Goal: Task Accomplishment & Management: Complete application form

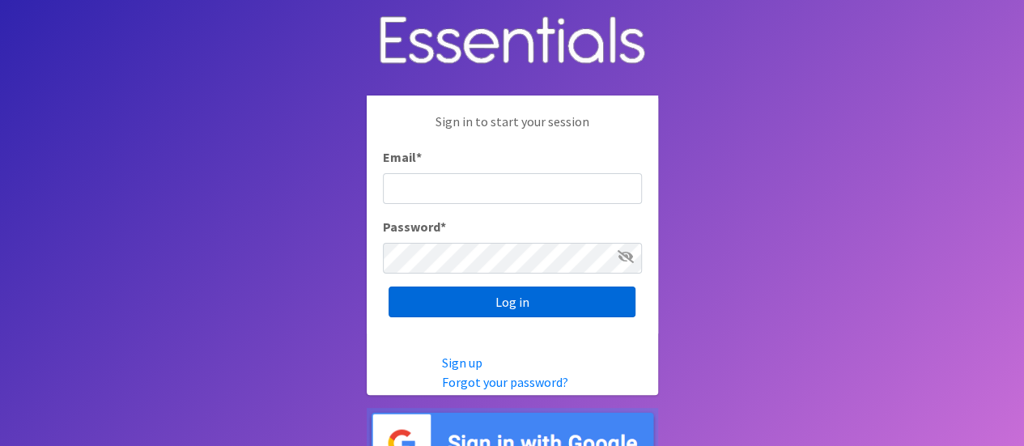
type input "[EMAIL_ADDRESS][DOMAIN_NAME]"
click at [424, 304] on input "Log in" at bounding box center [512, 302] width 247 height 31
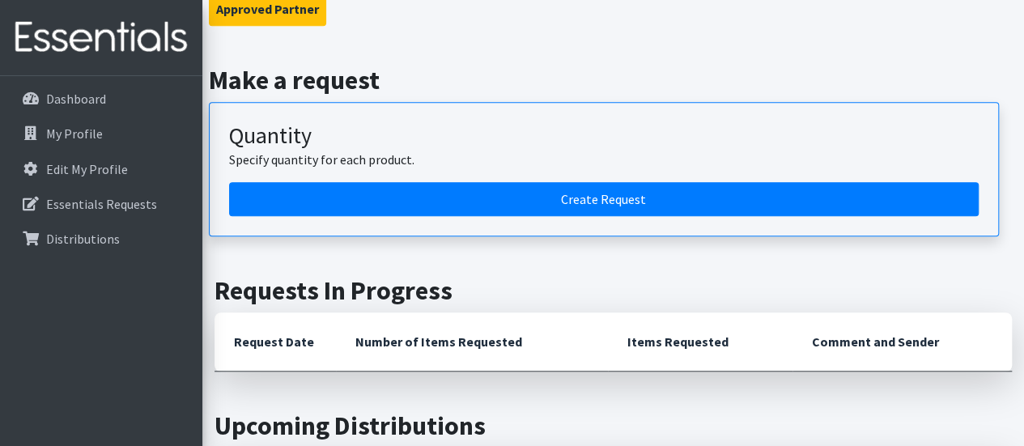
scroll to position [559, 0]
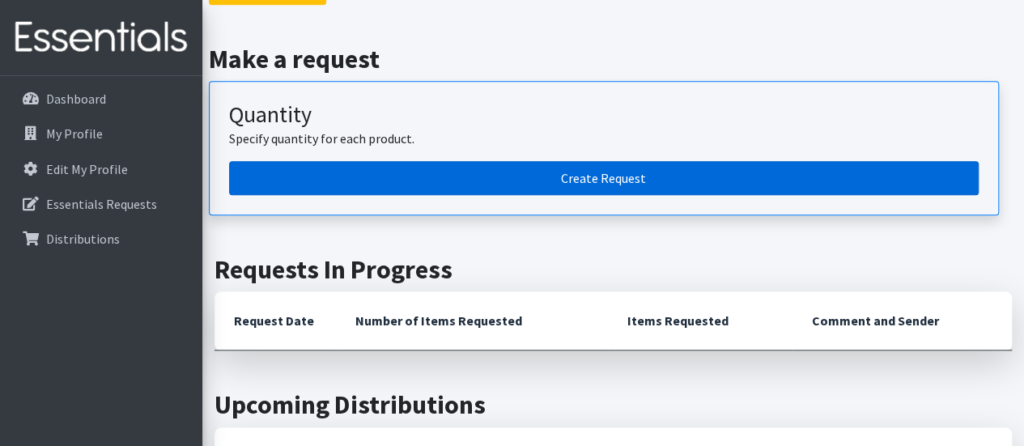
click at [672, 177] on link "Create Request" at bounding box center [604, 178] width 750 height 34
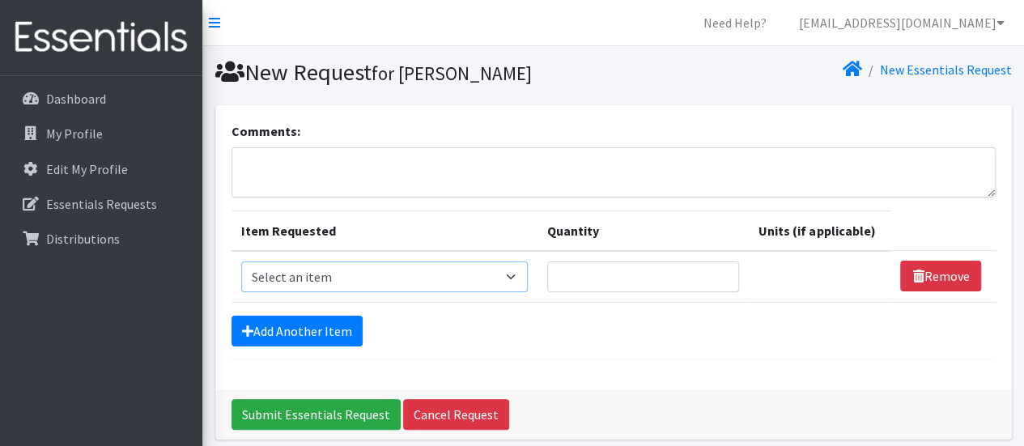
click at [495, 276] on select "Select an item Adult Briefs (Large, approx. 38"-56") Adult Briefs (Medium, appr…" at bounding box center [384, 277] width 287 height 31
select select "1161"
click at [241, 262] on select "Select an item Adult Briefs (Large, approx. 38"-56") Adult Briefs (Medium, appr…" at bounding box center [384, 277] width 287 height 31
click at [662, 279] on input "Quantity" at bounding box center [637, 277] width 189 height 31
type input "400"
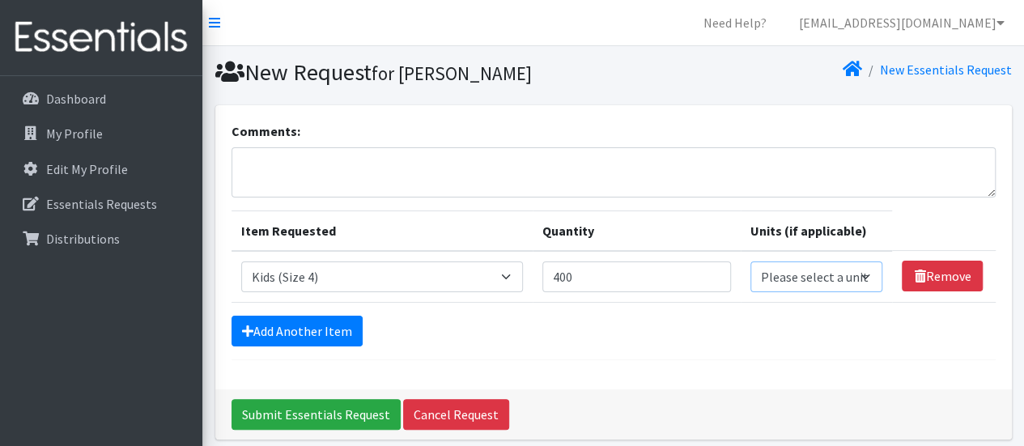
click at [859, 273] on select "Please select a unit units packs" at bounding box center [817, 277] width 133 height 31
select select
click at [751, 262] on select "Please select a unit units packs" at bounding box center [817, 277] width 133 height 31
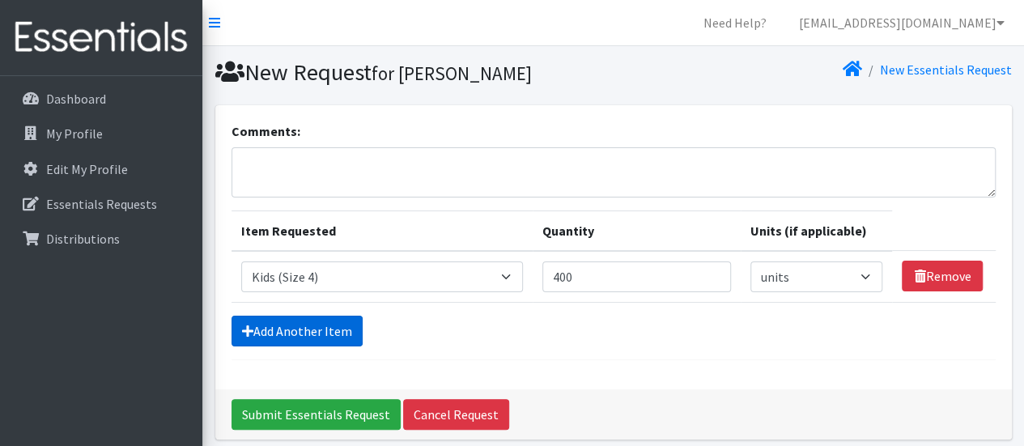
click at [290, 329] on link "Add Another Item" at bounding box center [297, 331] width 131 height 31
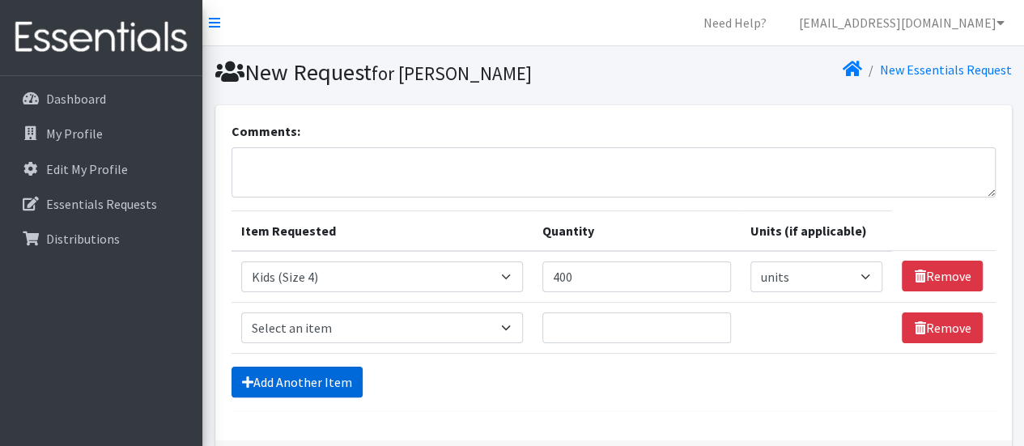
scroll to position [115, 0]
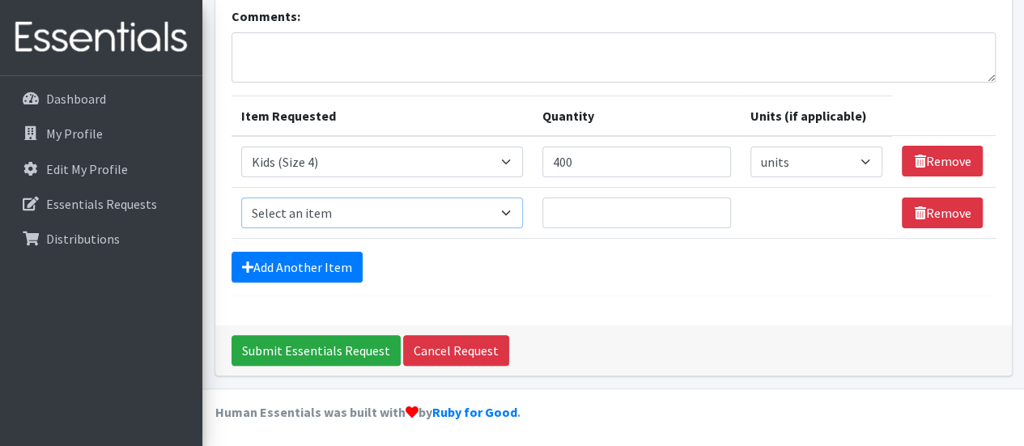
click at [491, 211] on select "Select an item Adult Briefs (Large, approx. 38"-56") Adult Briefs (Medium, appr…" at bounding box center [382, 213] width 282 height 31
select select "1162"
click at [241, 198] on select "Select an item Adult Briefs (Large, approx. 38"-56") Adult Briefs (Medium, appr…" at bounding box center [382, 213] width 282 height 31
click at [602, 218] on input "Quantity" at bounding box center [637, 213] width 189 height 31
type input "600"
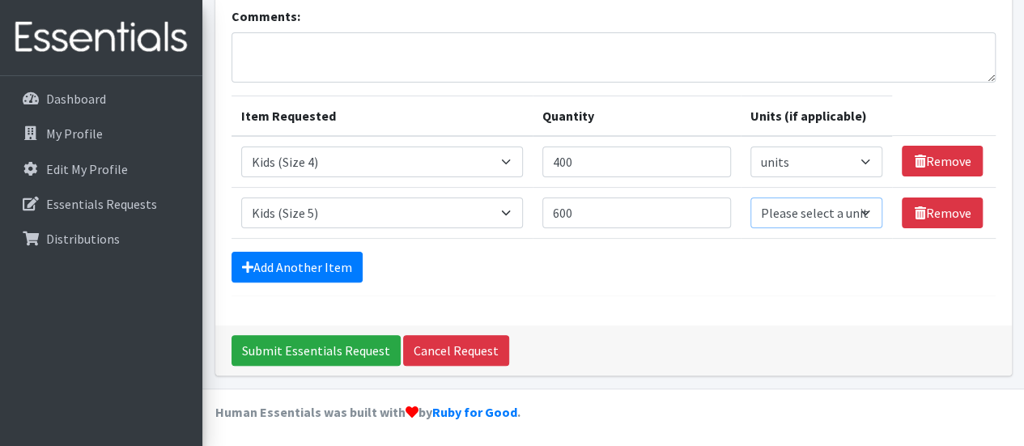
click at [863, 211] on select "Please select a unit units packs" at bounding box center [817, 213] width 133 height 31
select select
click at [751, 198] on select "Please select a unit units packs" at bounding box center [817, 213] width 133 height 31
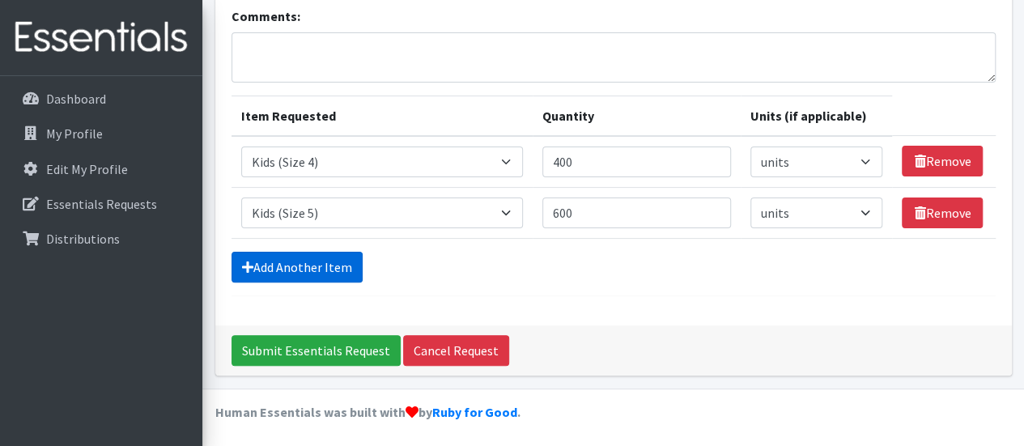
click at [309, 265] on link "Add Another Item" at bounding box center [297, 267] width 131 height 31
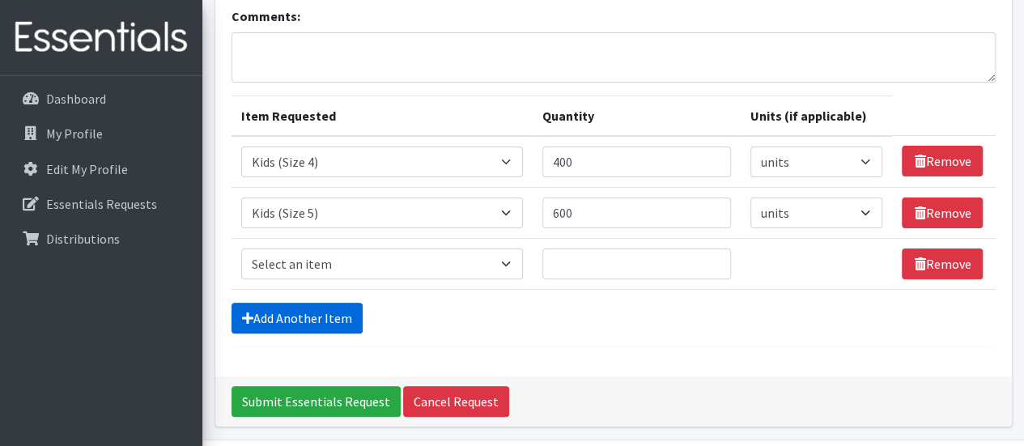
scroll to position [165, 0]
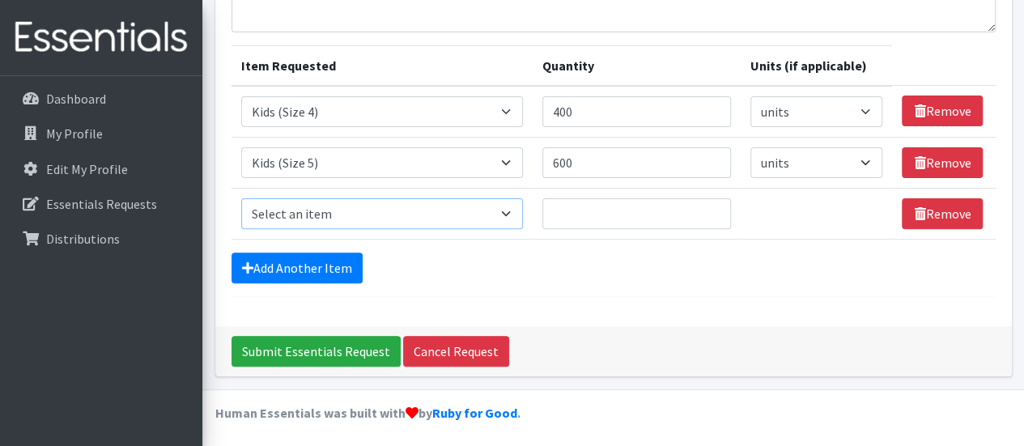
click at [509, 213] on select "Select an item Adult Briefs (Large, approx. 38"-56") Adult Briefs (Medium, appr…" at bounding box center [382, 213] width 282 height 31
select select "1164"
click at [241, 198] on select "Select an item Adult Briefs (Large, approx. 38"-56") Adult Briefs (Medium, appr…" at bounding box center [382, 213] width 282 height 31
click at [599, 206] on input "Quantity" at bounding box center [637, 213] width 189 height 31
type input "600"
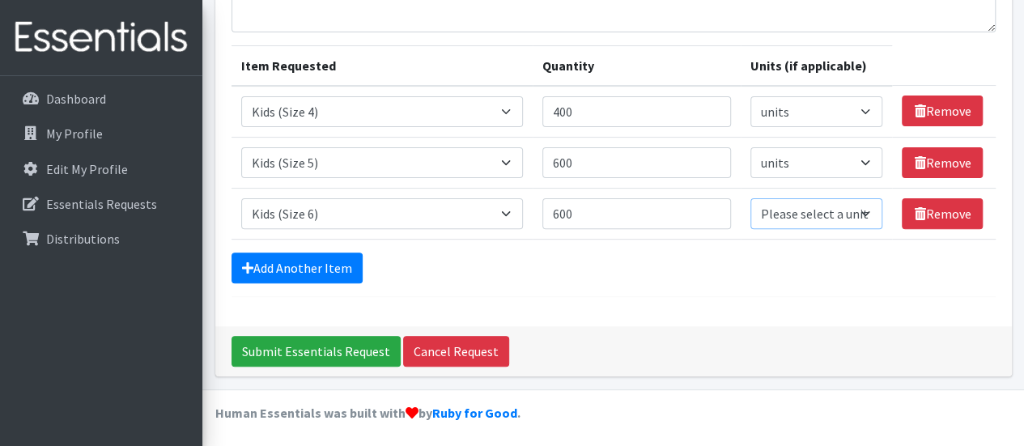
click at [858, 211] on select "Please select a unit units packs" at bounding box center [817, 213] width 133 height 31
select select
click at [751, 198] on select "Please select a unit units packs" at bounding box center [817, 213] width 133 height 31
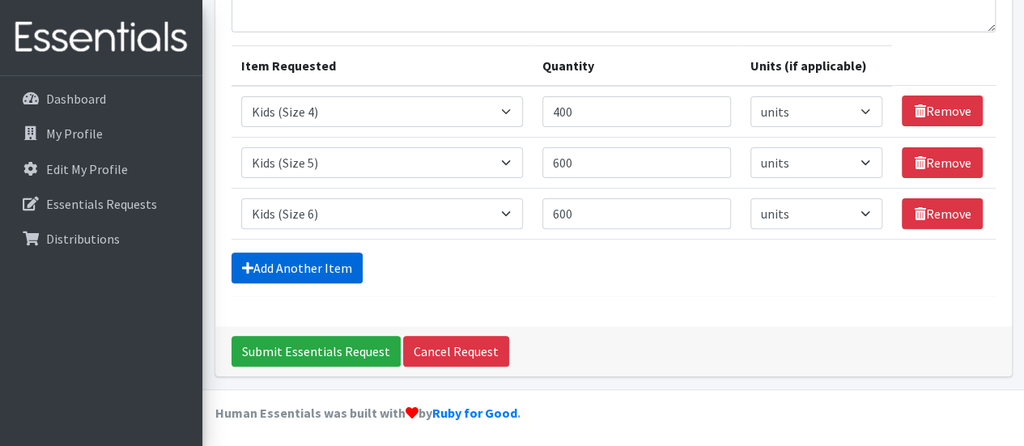
click at [342, 258] on link "Add Another Item" at bounding box center [297, 268] width 131 height 31
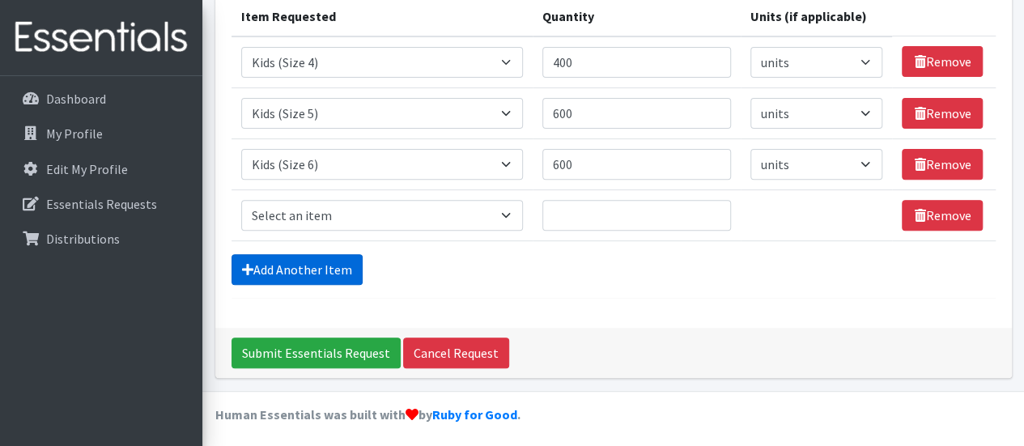
scroll to position [216, 0]
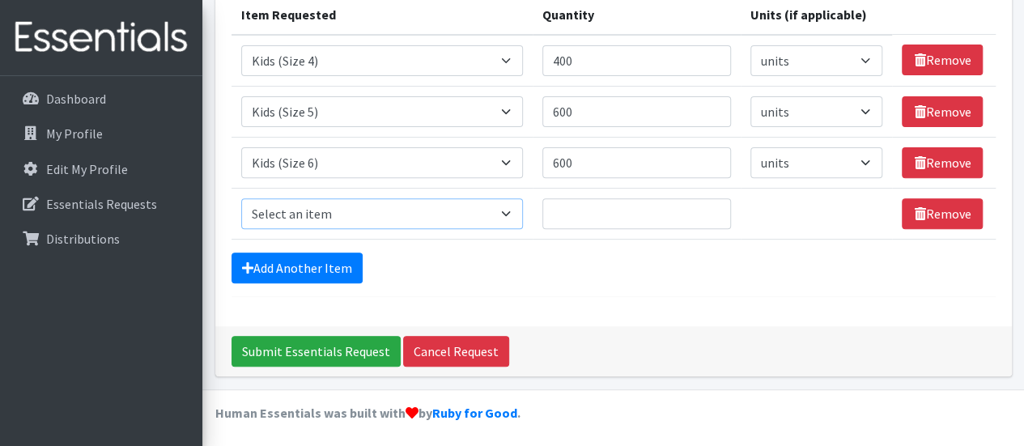
click at [505, 211] on select "Select an item Adult Briefs (Large, approx. 38"-56") Adult Briefs (Medium, appr…" at bounding box center [382, 213] width 282 height 31
select select "1631"
click at [241, 198] on select "Select an item Adult Briefs (Large, approx. 38"-56") Adult Briefs (Medium, appr…" at bounding box center [382, 213] width 282 height 31
click at [612, 206] on input "Quantity" at bounding box center [637, 213] width 189 height 31
type input "600"
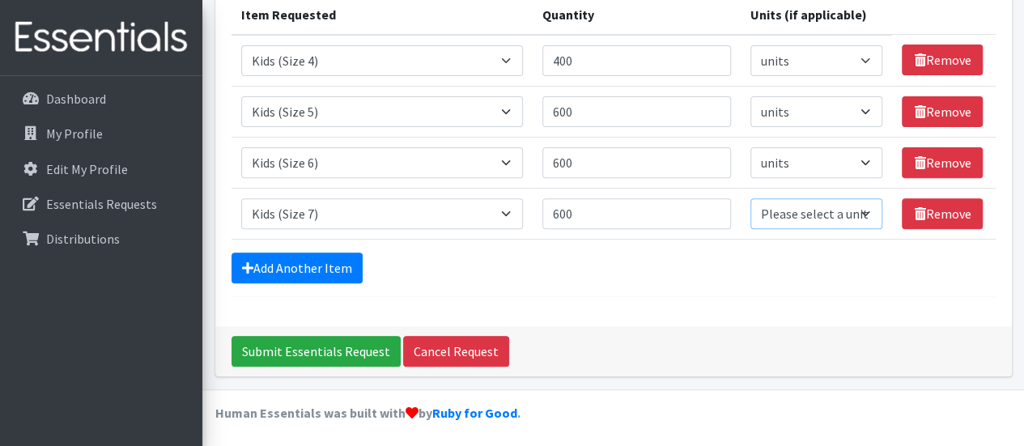
click at [862, 210] on select "Please select a unit units packs" at bounding box center [817, 213] width 133 height 31
select select
click at [751, 198] on select "Please select a unit units packs" at bounding box center [817, 213] width 133 height 31
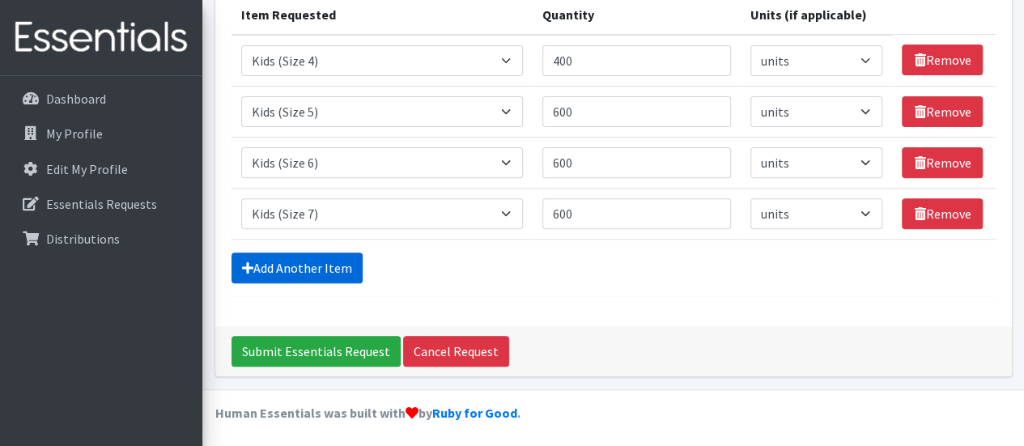
click at [269, 268] on link "Add Another Item" at bounding box center [297, 268] width 131 height 31
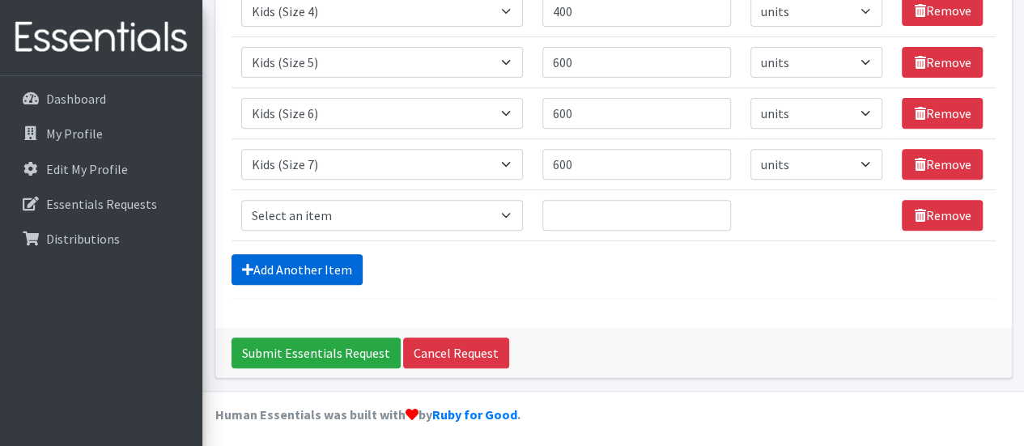
scroll to position [267, 0]
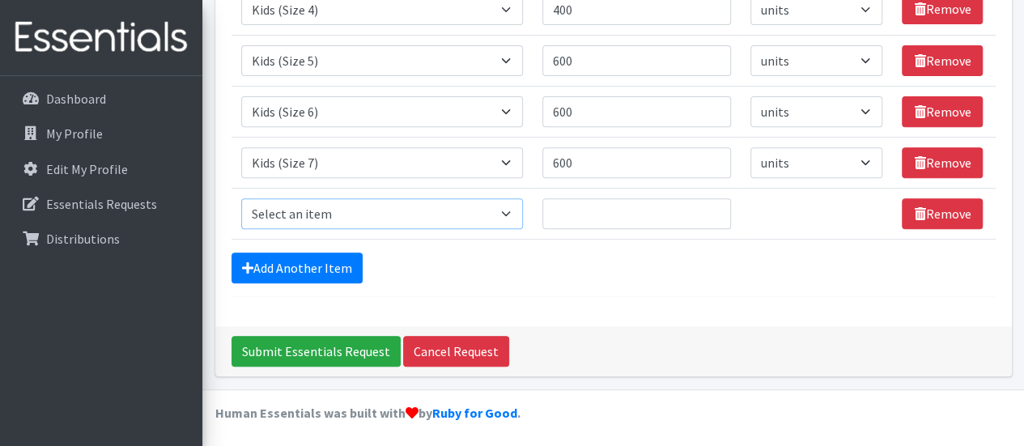
click at [509, 211] on select "Select an item Adult Briefs (Large, approx. 38"-56") Adult Briefs (Medium, appr…" at bounding box center [382, 213] width 282 height 31
select select "1171"
click at [241, 198] on select "Select an item Adult Briefs (Large, approx. 38"-56") Adult Briefs (Medium, appr…" at bounding box center [382, 213] width 282 height 31
click at [636, 219] on input "Quantity" at bounding box center [637, 213] width 189 height 31
type input "400"
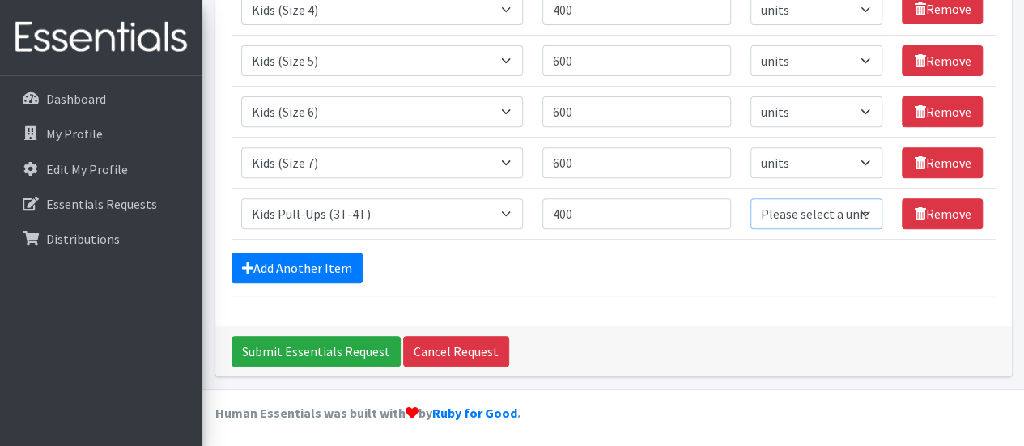
click at [861, 210] on select "Please select a unit units packs" at bounding box center [817, 213] width 133 height 31
select select
click at [751, 198] on select "Please select a unit units packs" at bounding box center [817, 213] width 133 height 31
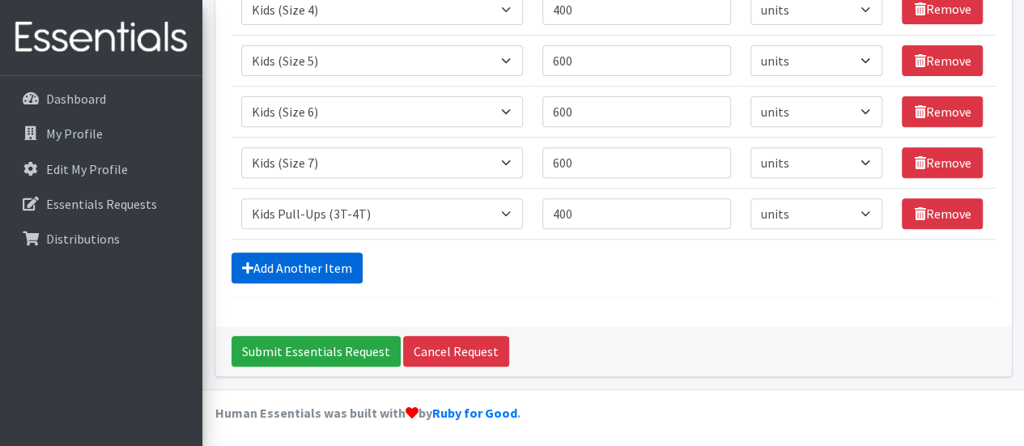
click at [300, 259] on link "Add Another Item" at bounding box center [297, 268] width 131 height 31
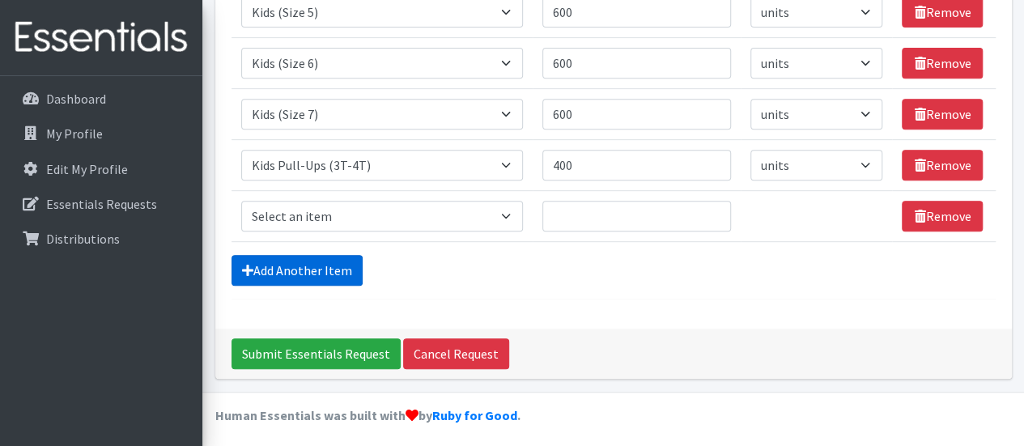
scroll to position [317, 0]
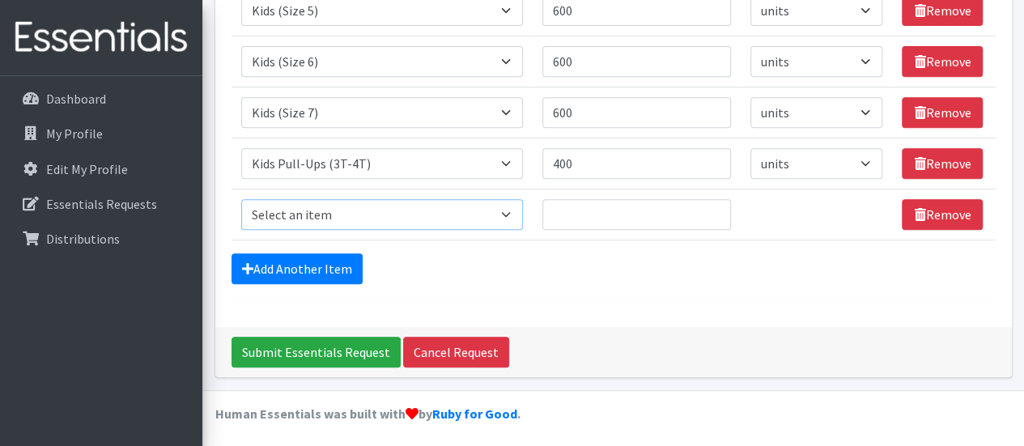
click at [504, 213] on select "Select an item Adult Briefs (Large, approx. 38"-56") Adult Briefs (Medium, appr…" at bounding box center [382, 214] width 282 height 31
select select "1185"
click at [241, 199] on select "Select an item Adult Briefs (Large, approx. 38"-56") Adult Briefs (Medium, appr…" at bounding box center [382, 214] width 282 height 31
click at [607, 206] on input "Quantity" at bounding box center [637, 214] width 189 height 31
type input "400"
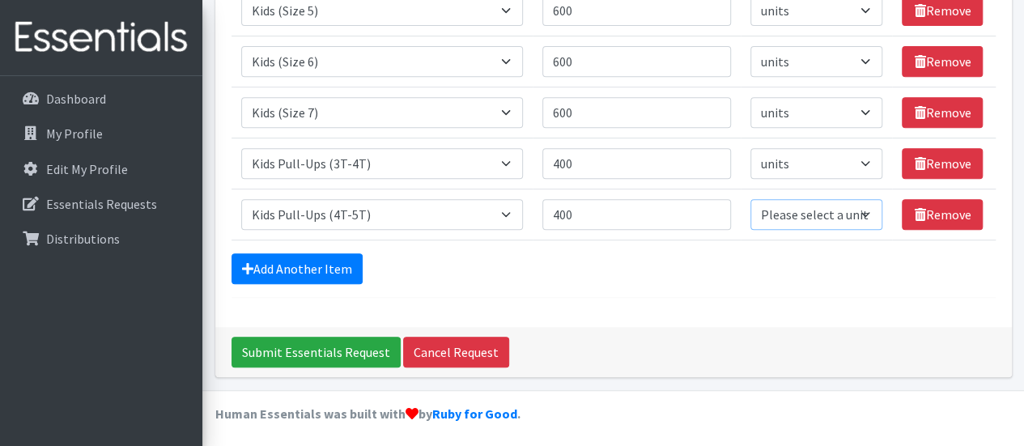
click at [862, 211] on select "Please select a unit units packs" at bounding box center [817, 214] width 133 height 31
select select
click at [751, 199] on select "Please select a unit units packs" at bounding box center [817, 214] width 133 height 31
click at [729, 287] on form "Comments: Item Requested Quantity Units (if applicable) Item Requested Select a…" at bounding box center [614, 51] width 764 height 494
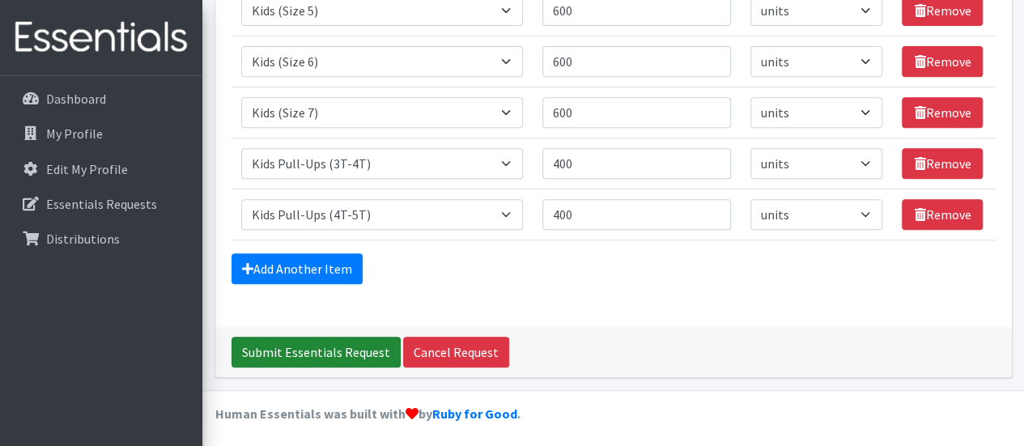
click at [321, 342] on input "Submit Essentials Request" at bounding box center [316, 352] width 169 height 31
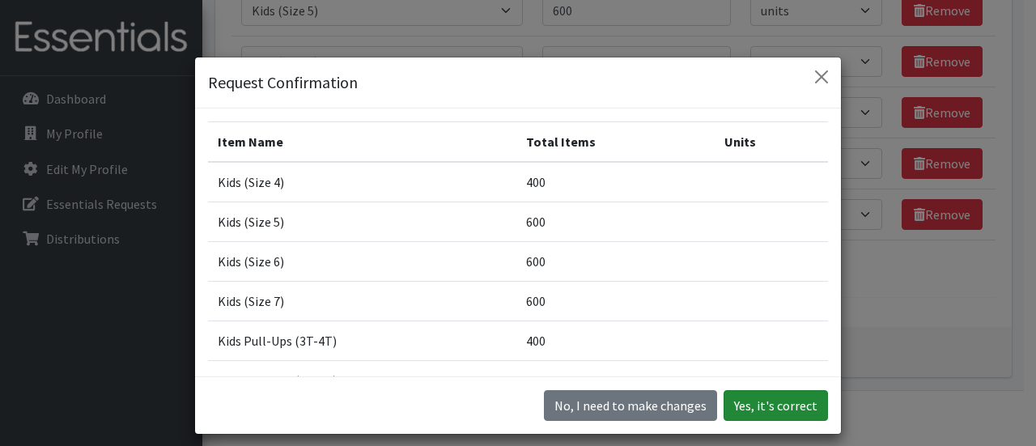
click at [802, 414] on button "Yes, it's correct" at bounding box center [776, 405] width 104 height 31
